Goal: Navigation & Orientation: Find specific page/section

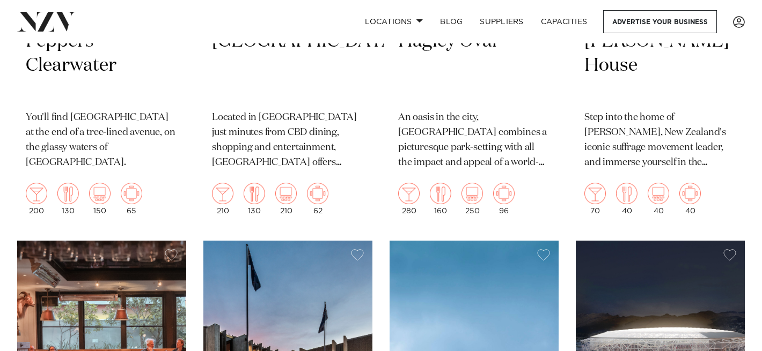
scroll to position [1591, 0]
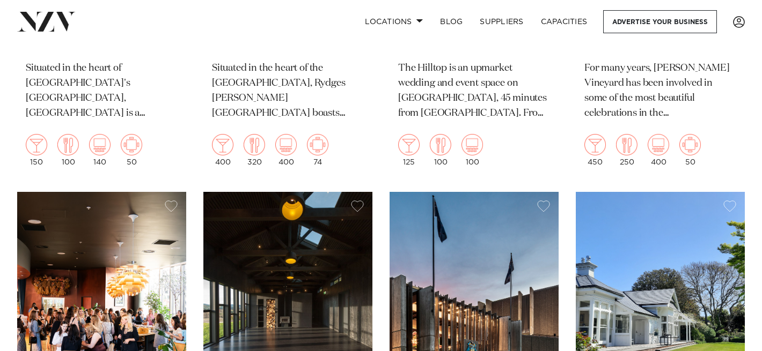
scroll to position [747, 0]
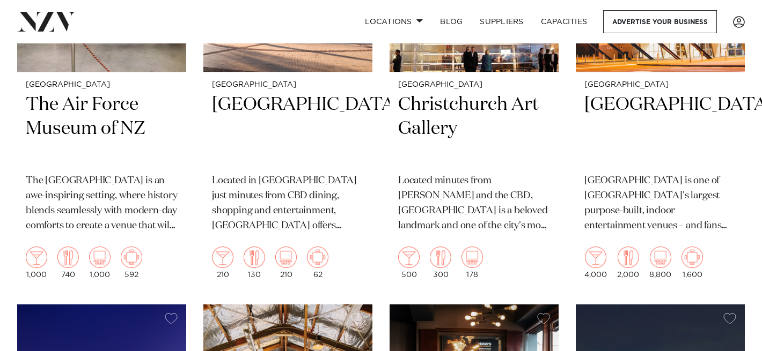
scroll to position [1555, 0]
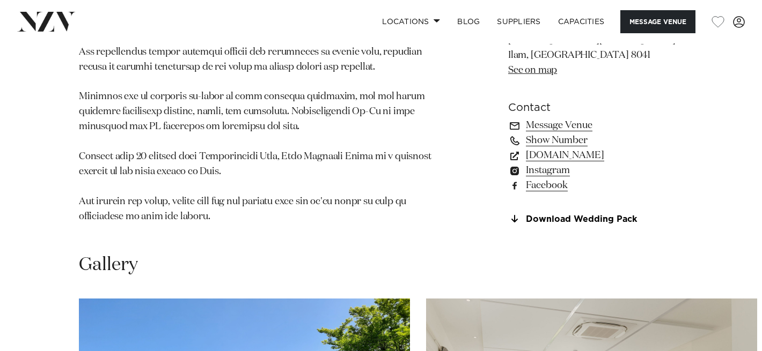
scroll to position [787, 0]
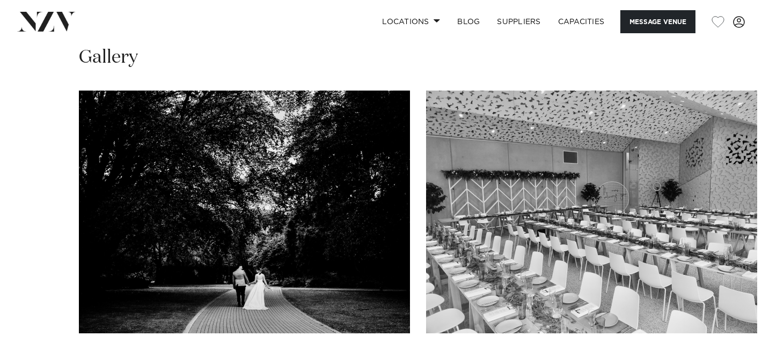
scroll to position [873, 0]
